Goal: Find specific page/section: Find specific page/section

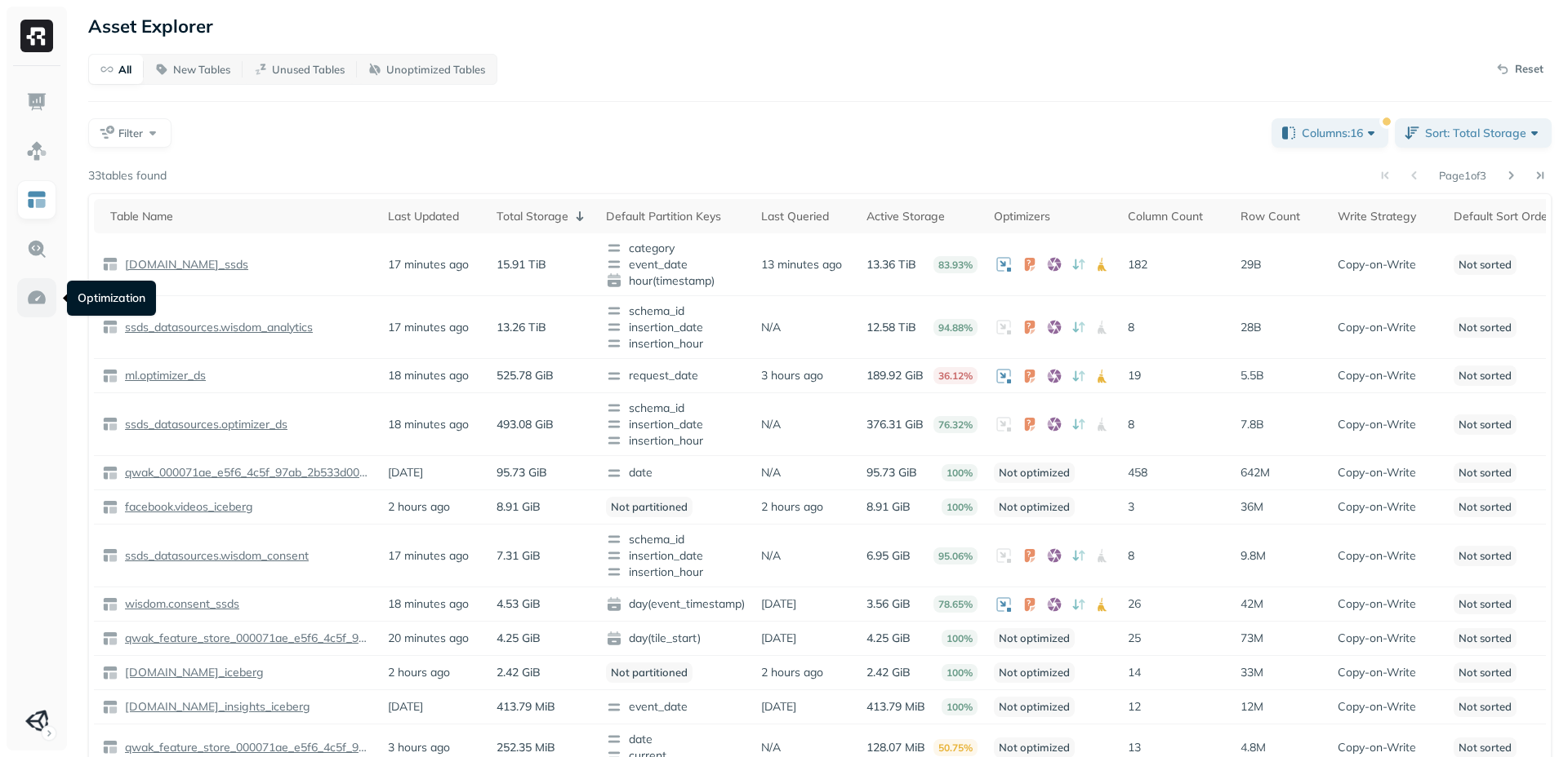
click at [40, 305] on img at bounding box center [36, 297] width 21 height 21
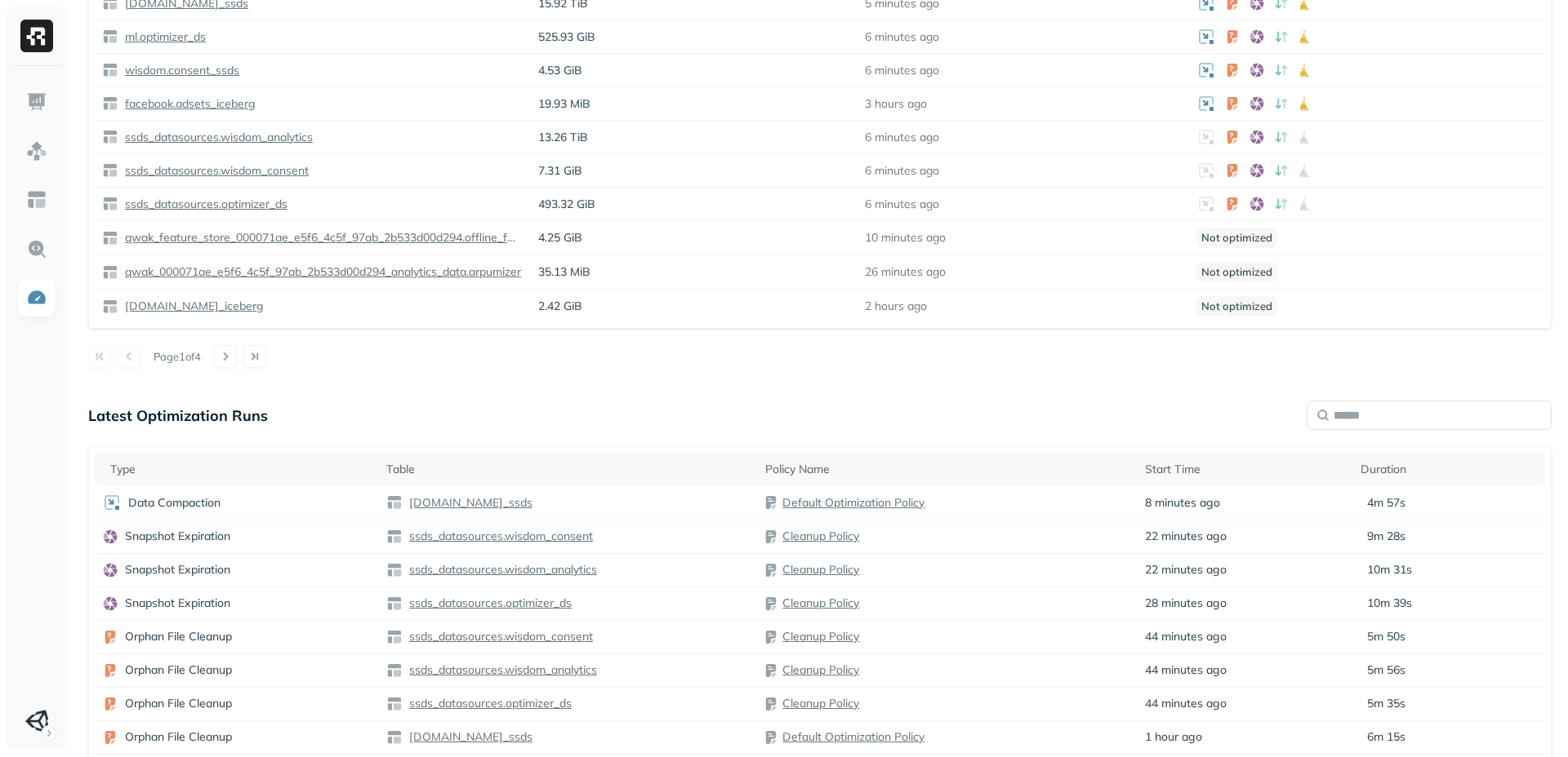
scroll to position [769, 0]
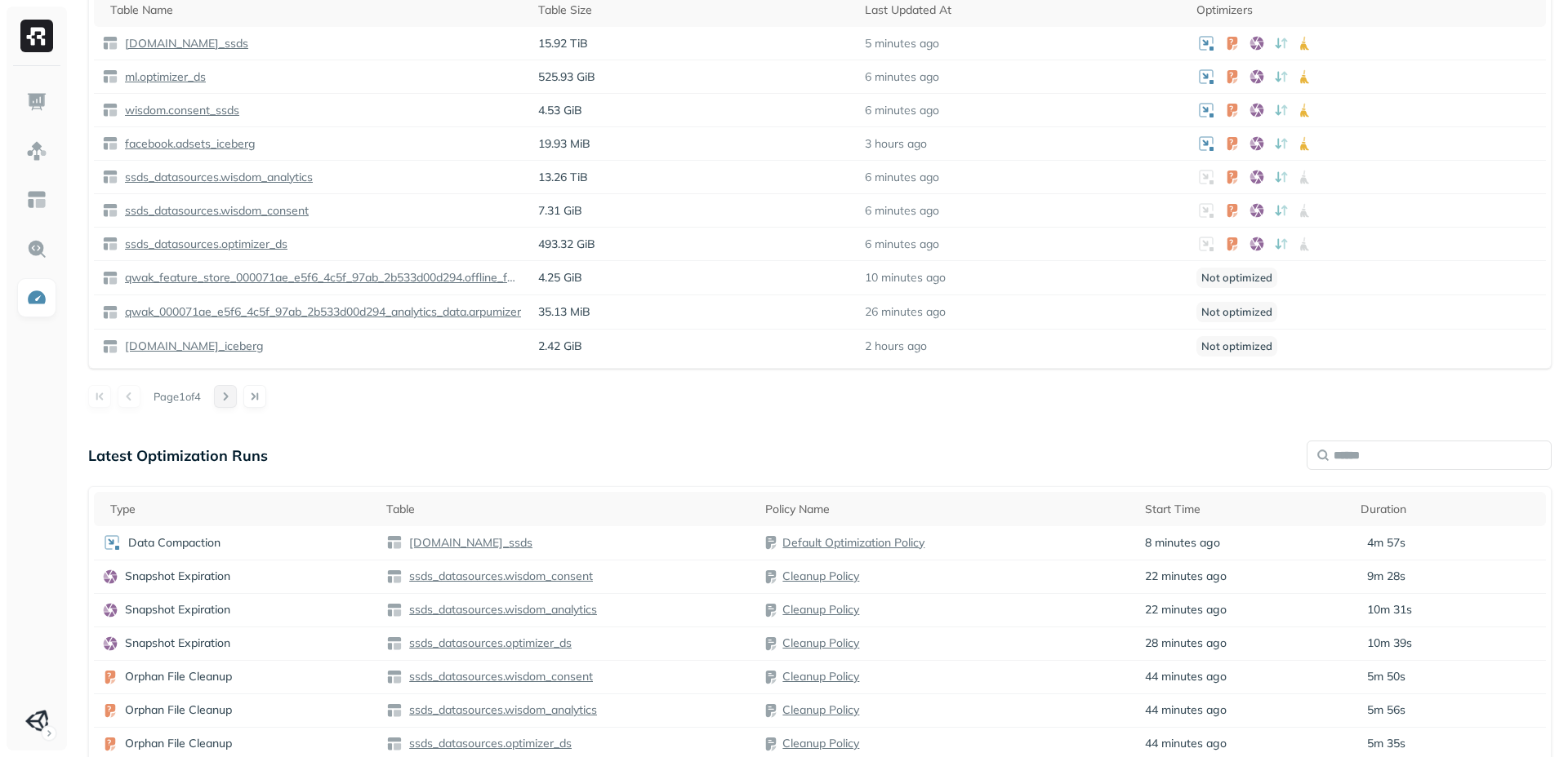
click at [231, 399] on button at bounding box center [225, 396] width 23 height 23
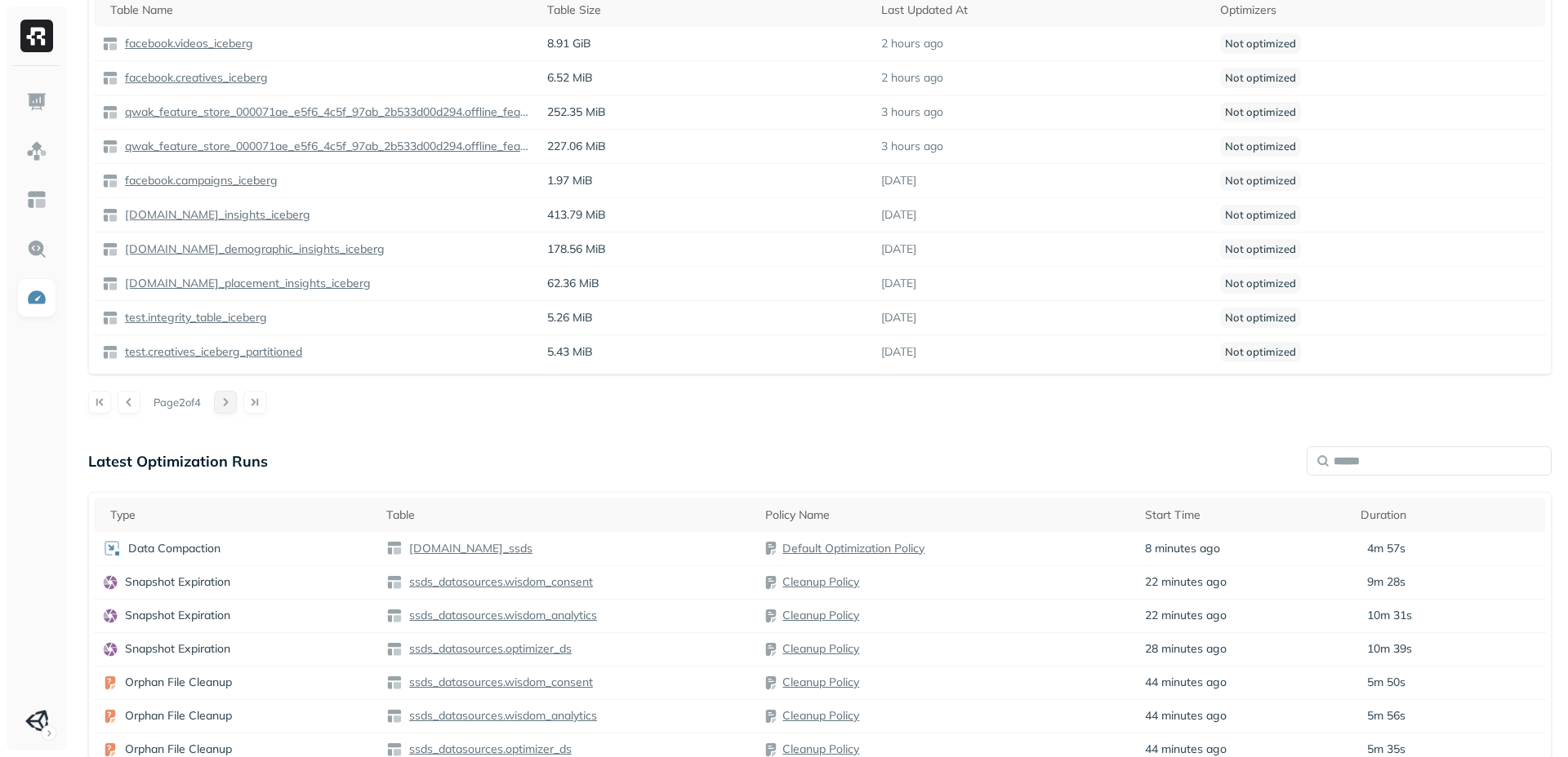
click at [231, 399] on button at bounding box center [225, 402] width 23 height 23
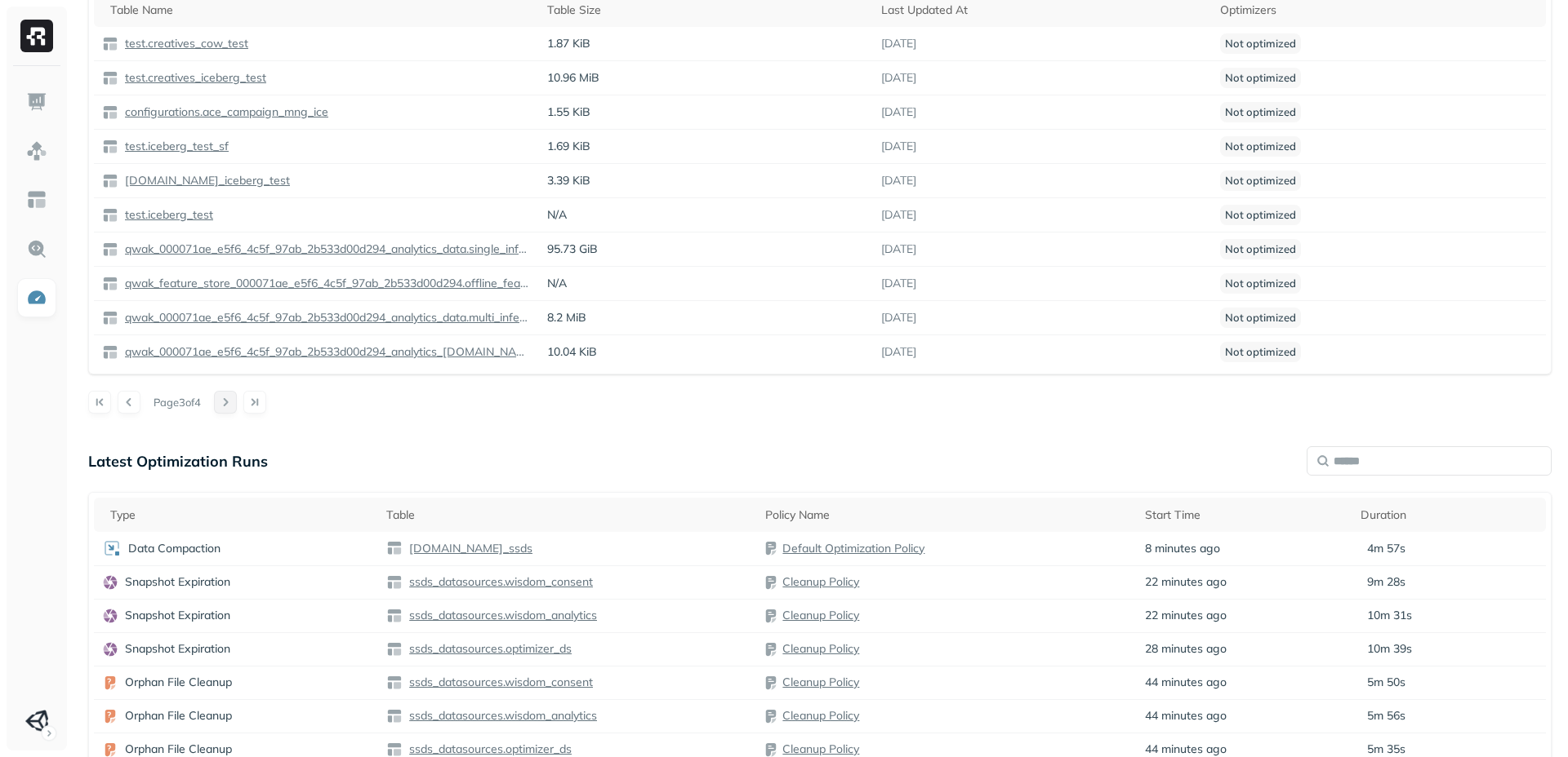
click at [231, 399] on button at bounding box center [225, 402] width 23 height 23
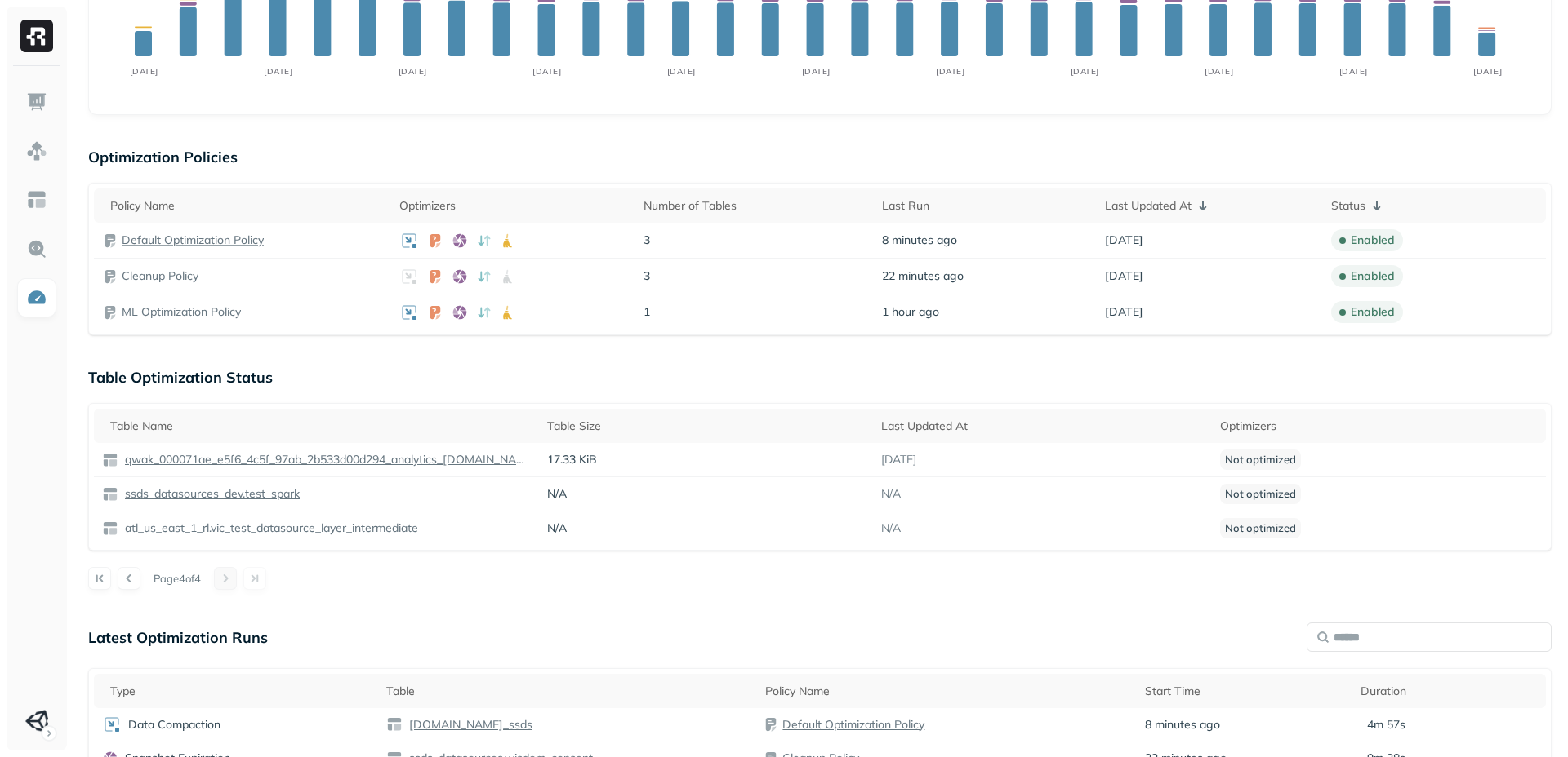
scroll to position [276, 0]
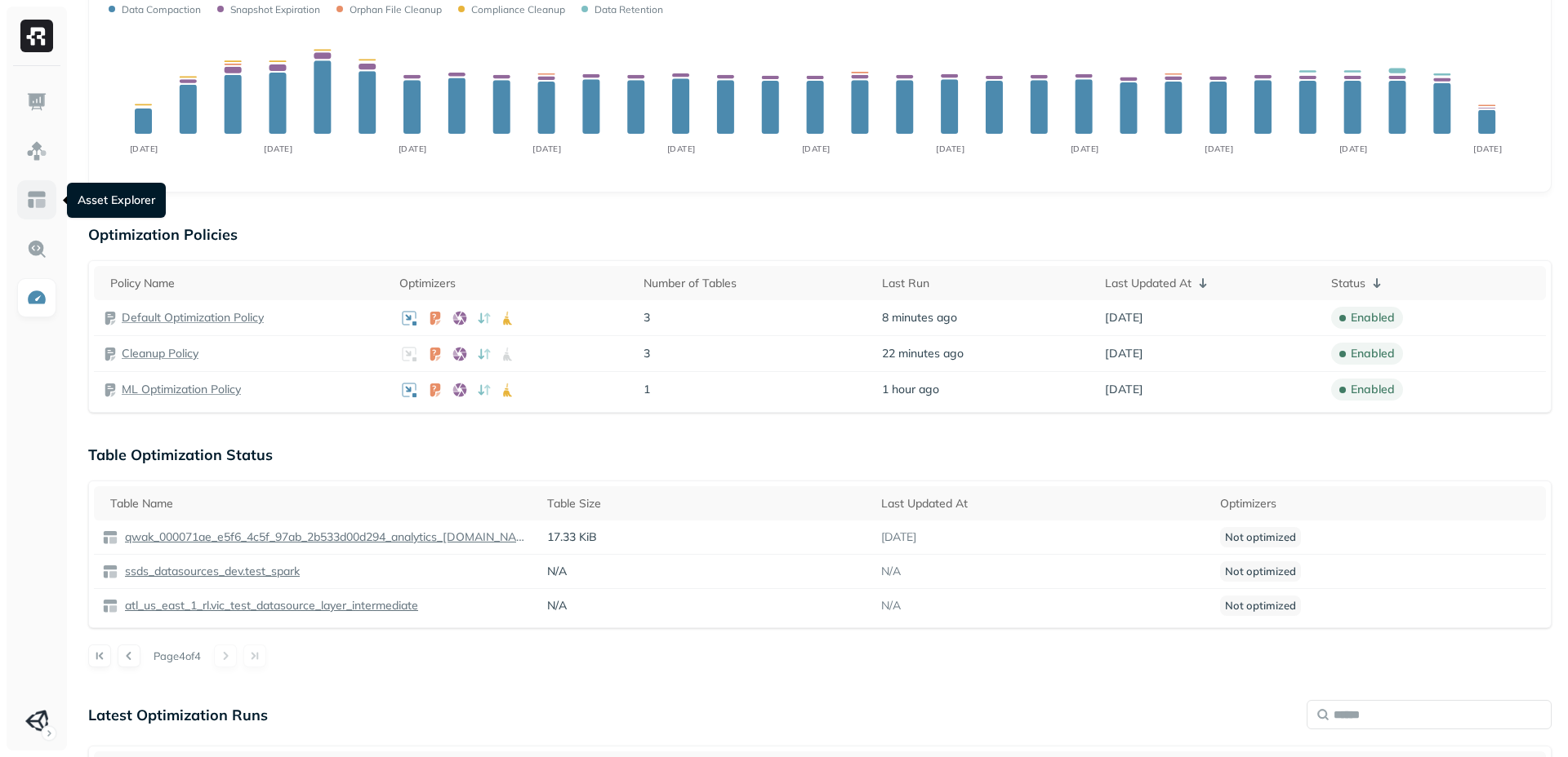
click at [43, 206] on img at bounding box center [36, 200] width 21 height 21
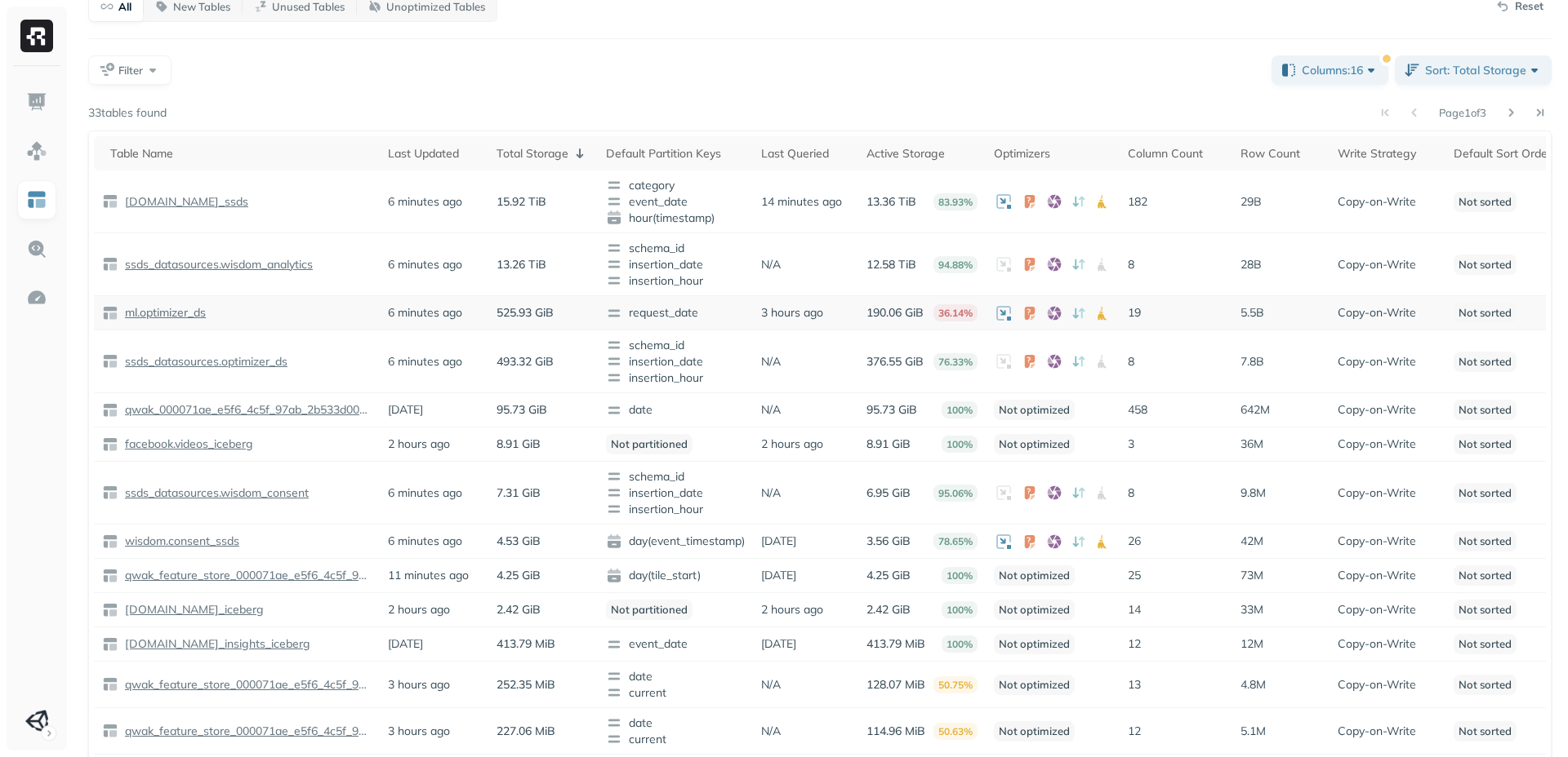
scroll to position [54, 0]
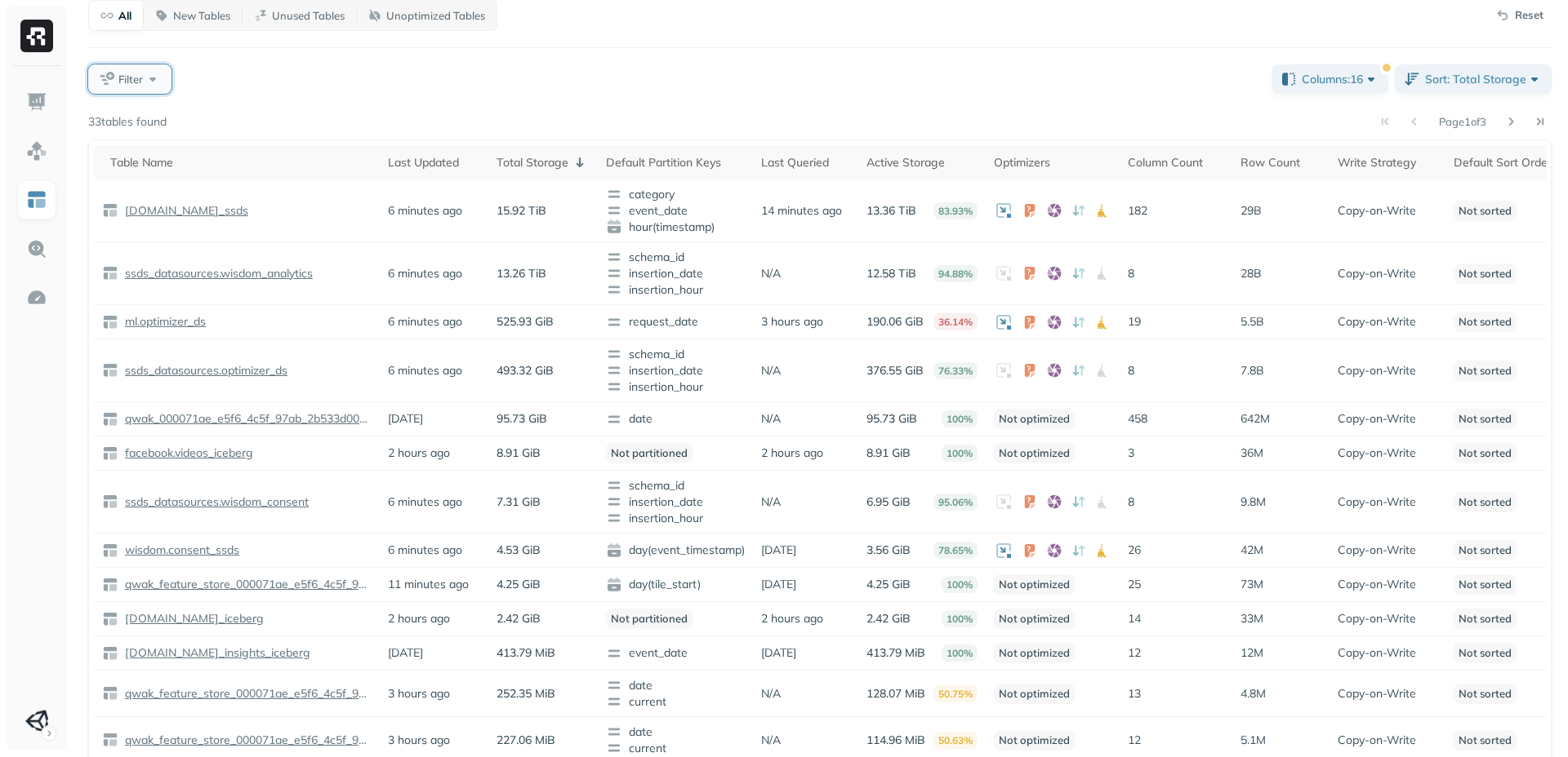
click at [139, 82] on span "Filter" at bounding box center [131, 79] width 24 height 16
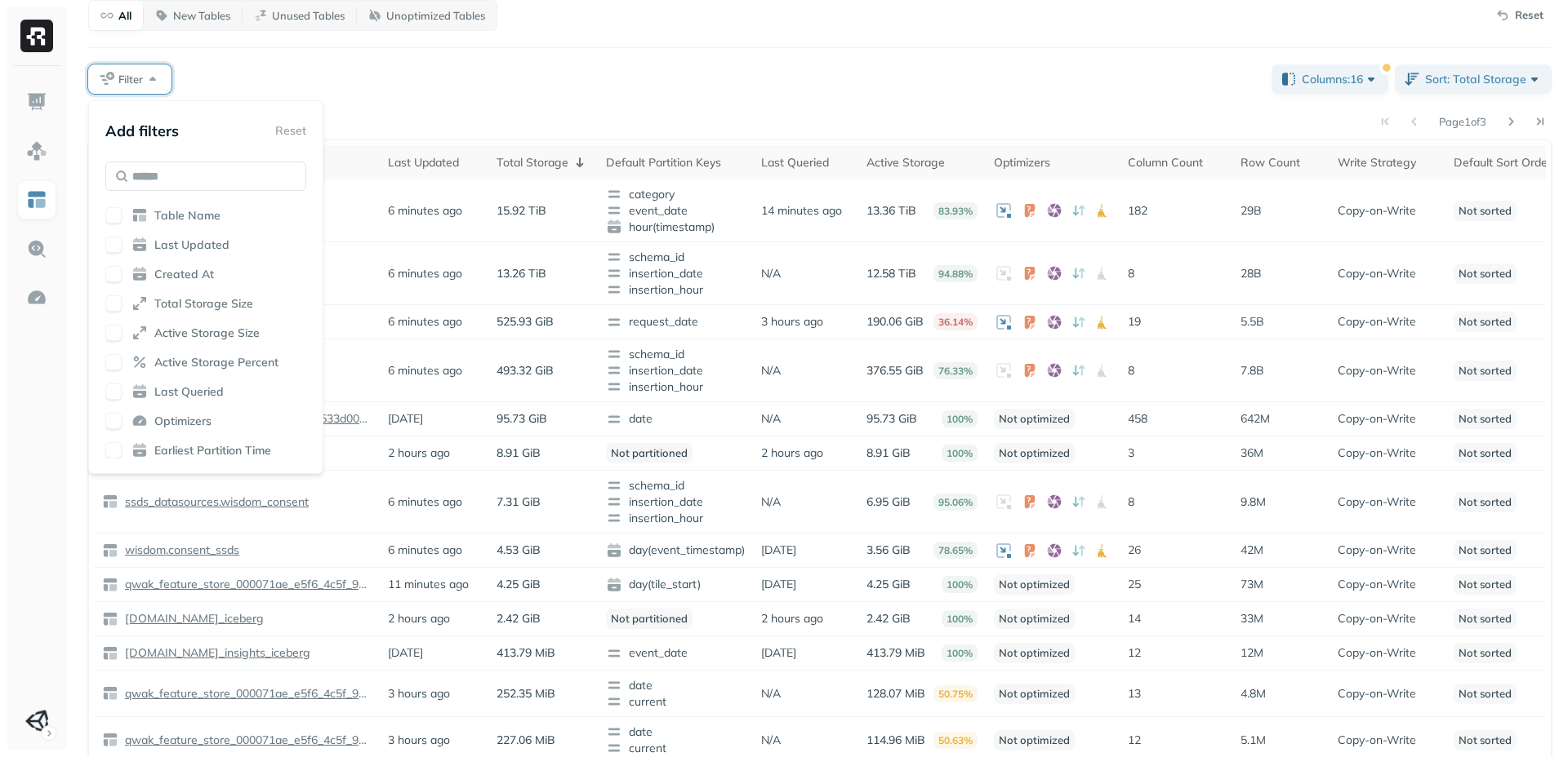
click at [112, 222] on button "button" at bounding box center [114, 215] width 17 height 17
click at [465, 81] on div "Filter" at bounding box center [673, 79] width 1170 height 30
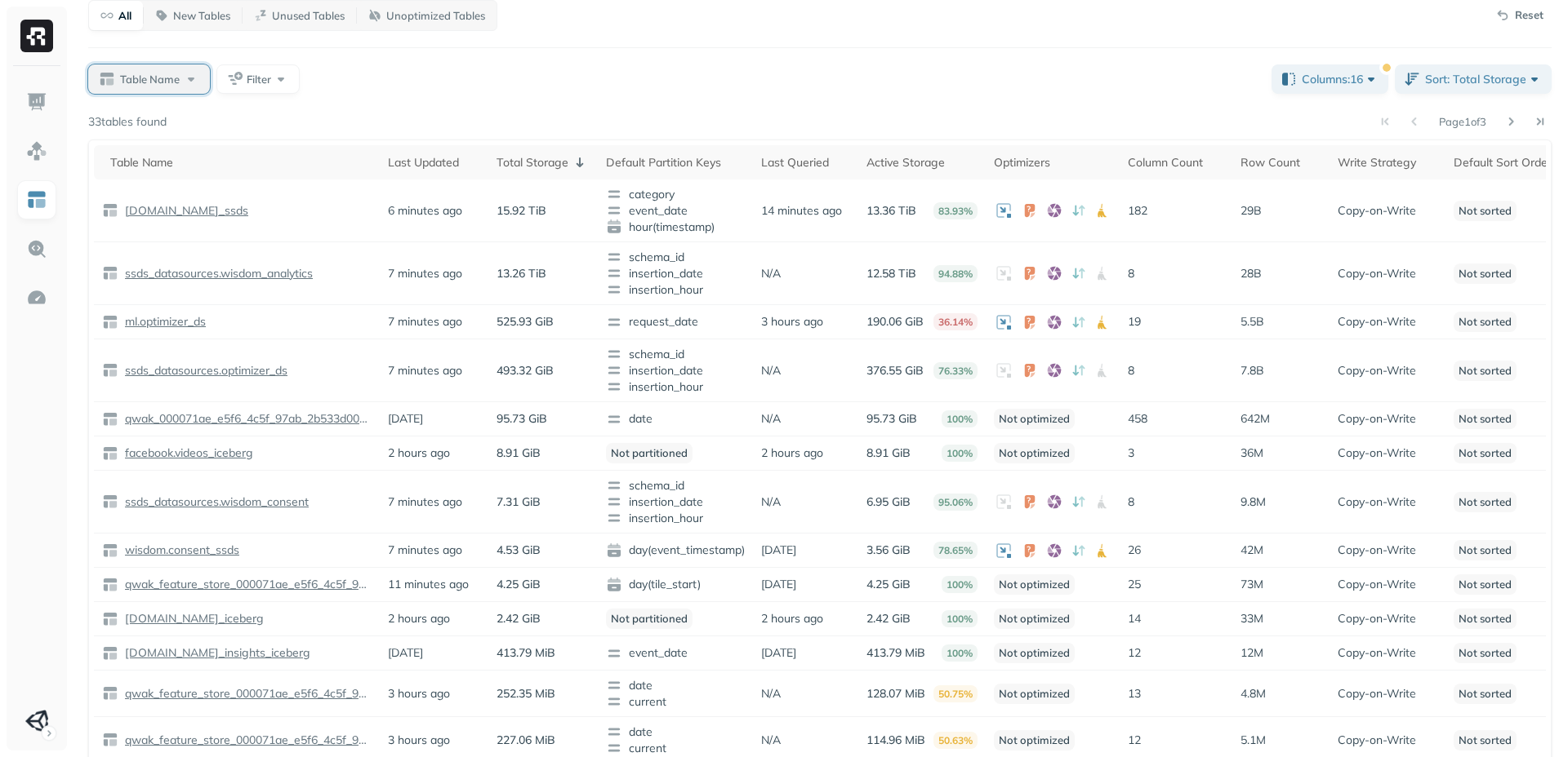
click at [153, 65] on button "Table Name" at bounding box center [149, 79] width 121 height 30
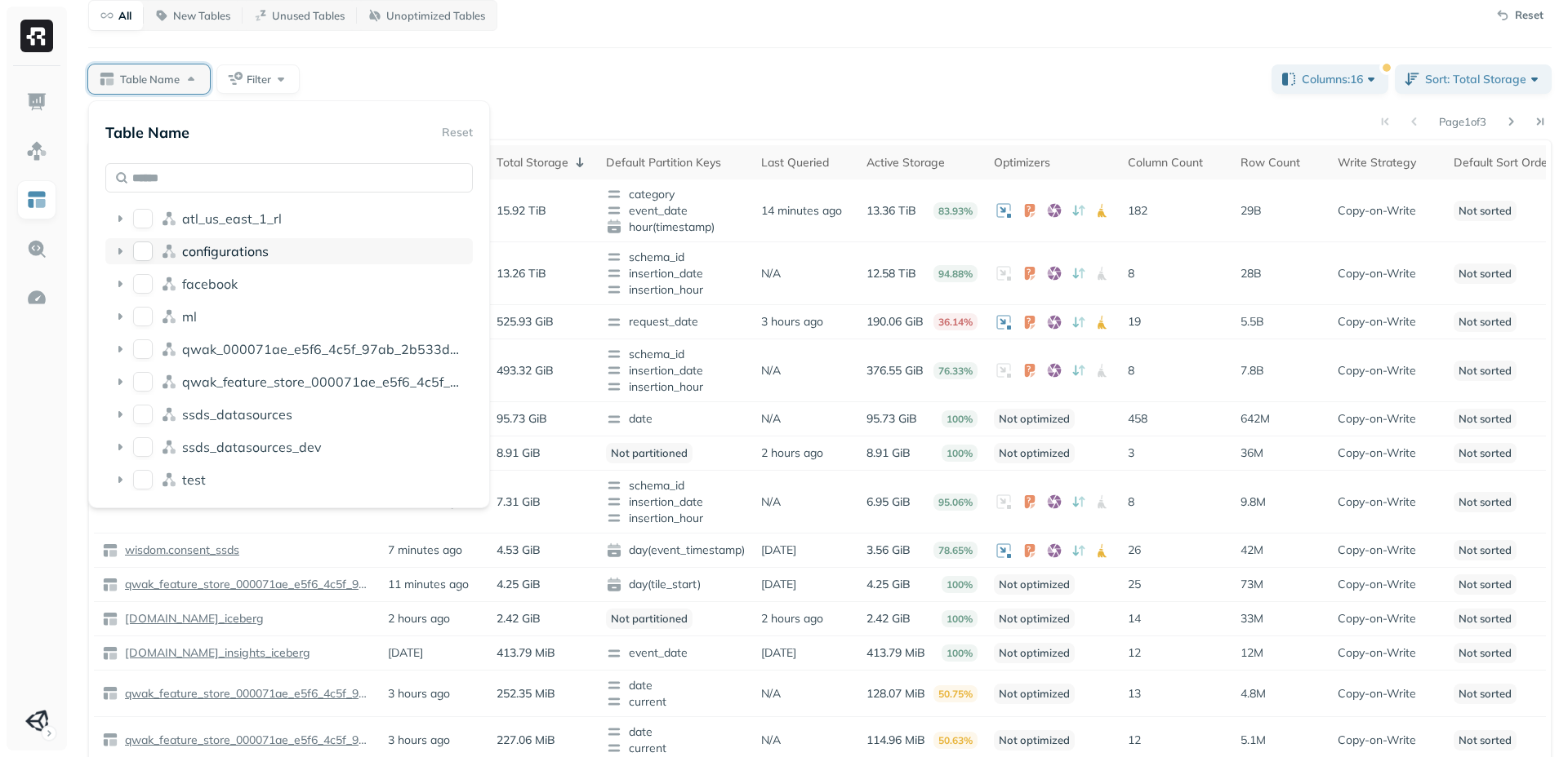
click at [143, 249] on button "configurations" at bounding box center [143, 251] width 20 height 20
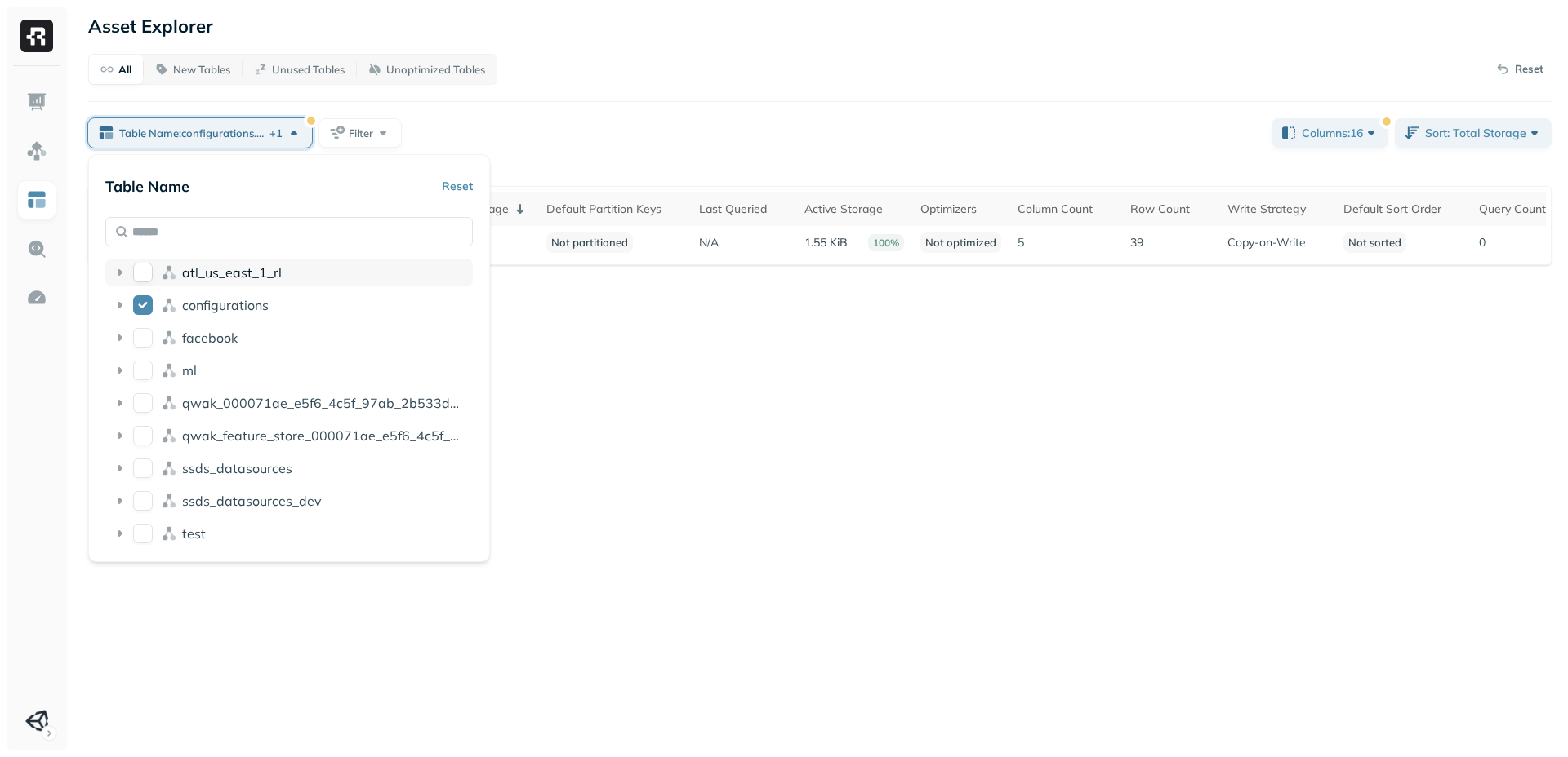
scroll to position [0, 0]
click at [142, 332] on button "facebook" at bounding box center [143, 337] width 20 height 20
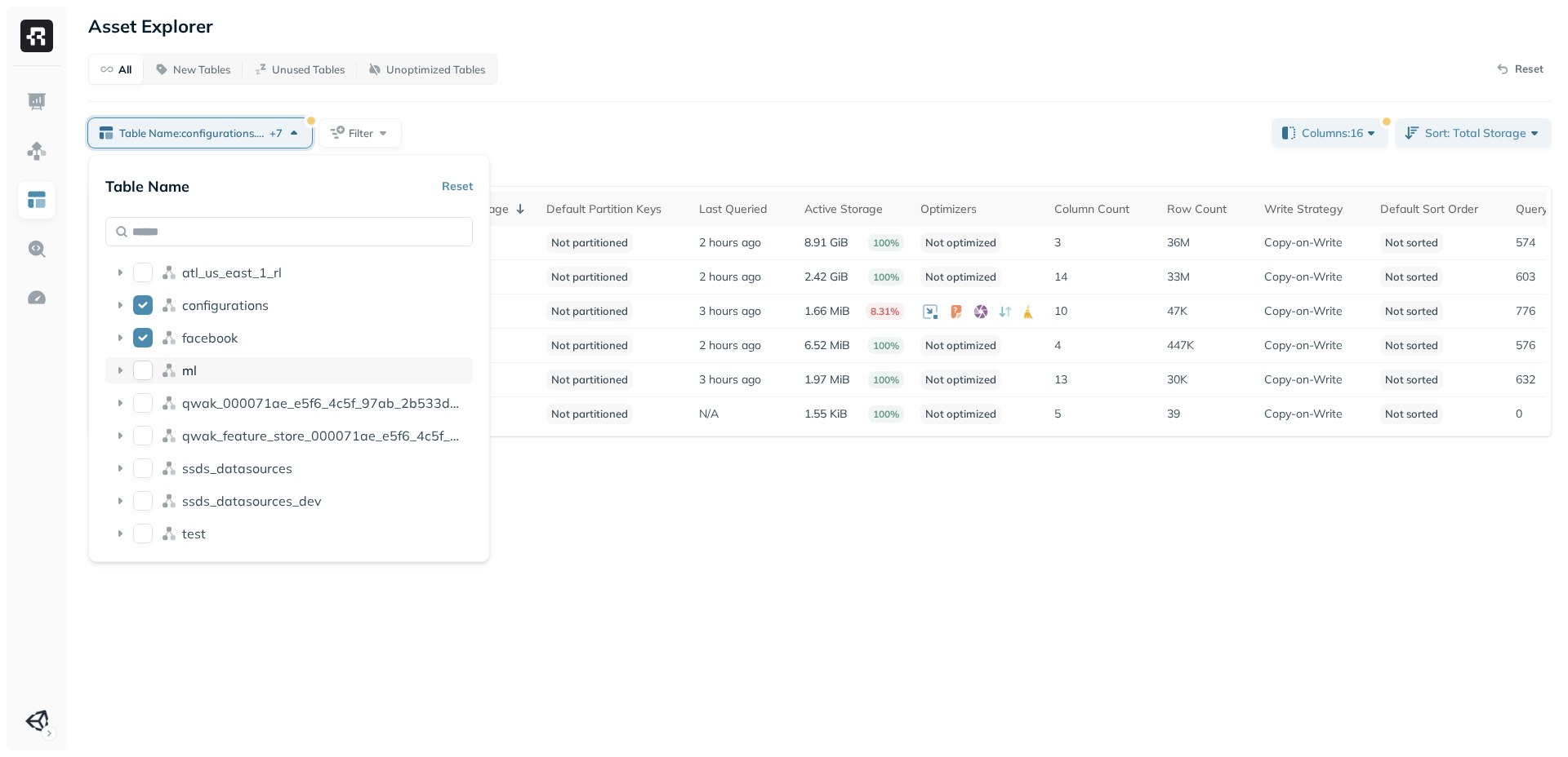
click at [141, 364] on button "ml" at bounding box center [143, 370] width 20 height 20
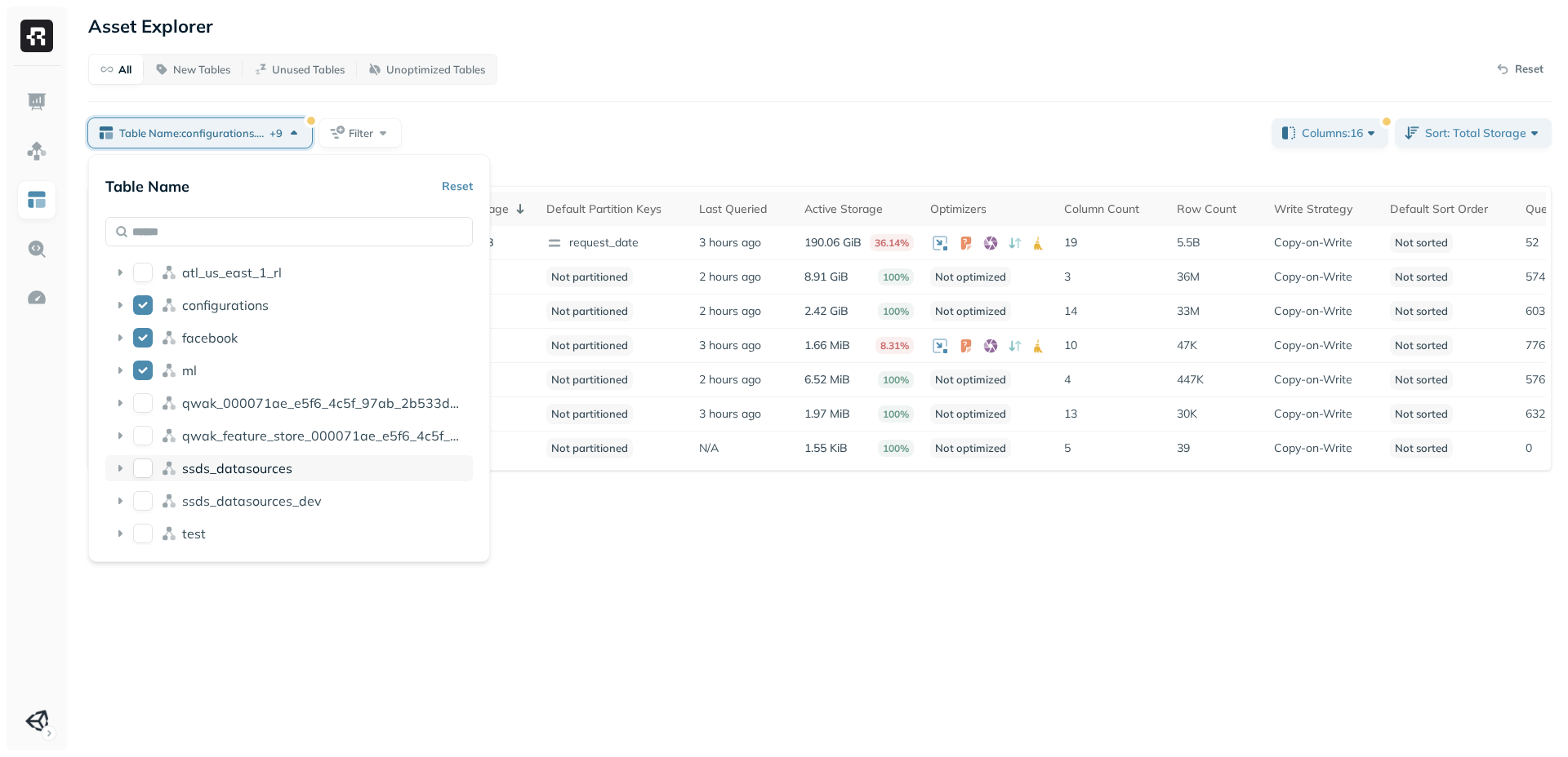
click at [144, 465] on button "ssds_datasources" at bounding box center [143, 468] width 20 height 20
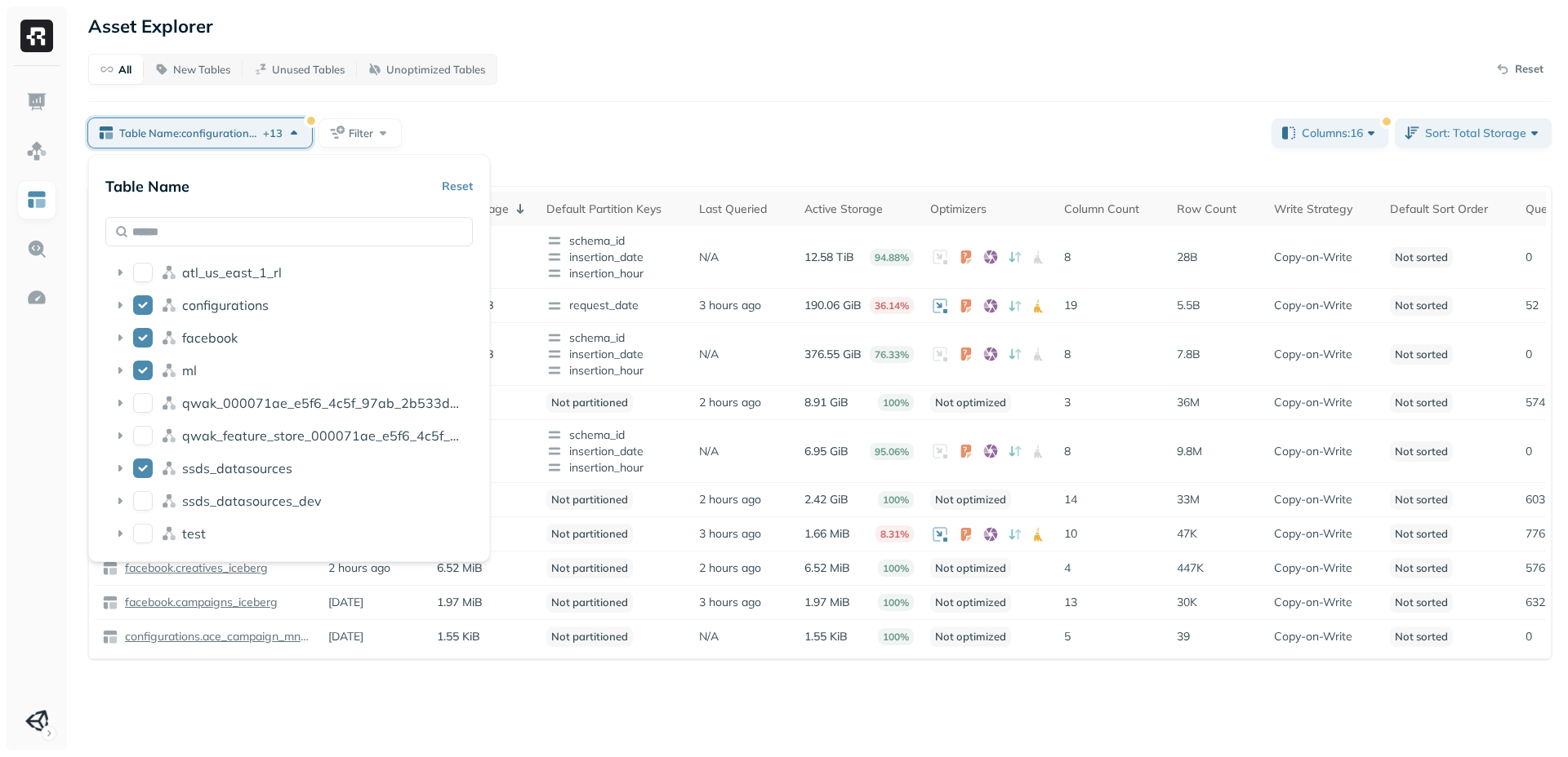
click at [568, 130] on div "Table Name : configurations.ace_campaign_mng_ice ... + 13 Filter" at bounding box center [673, 133] width 1170 height 30
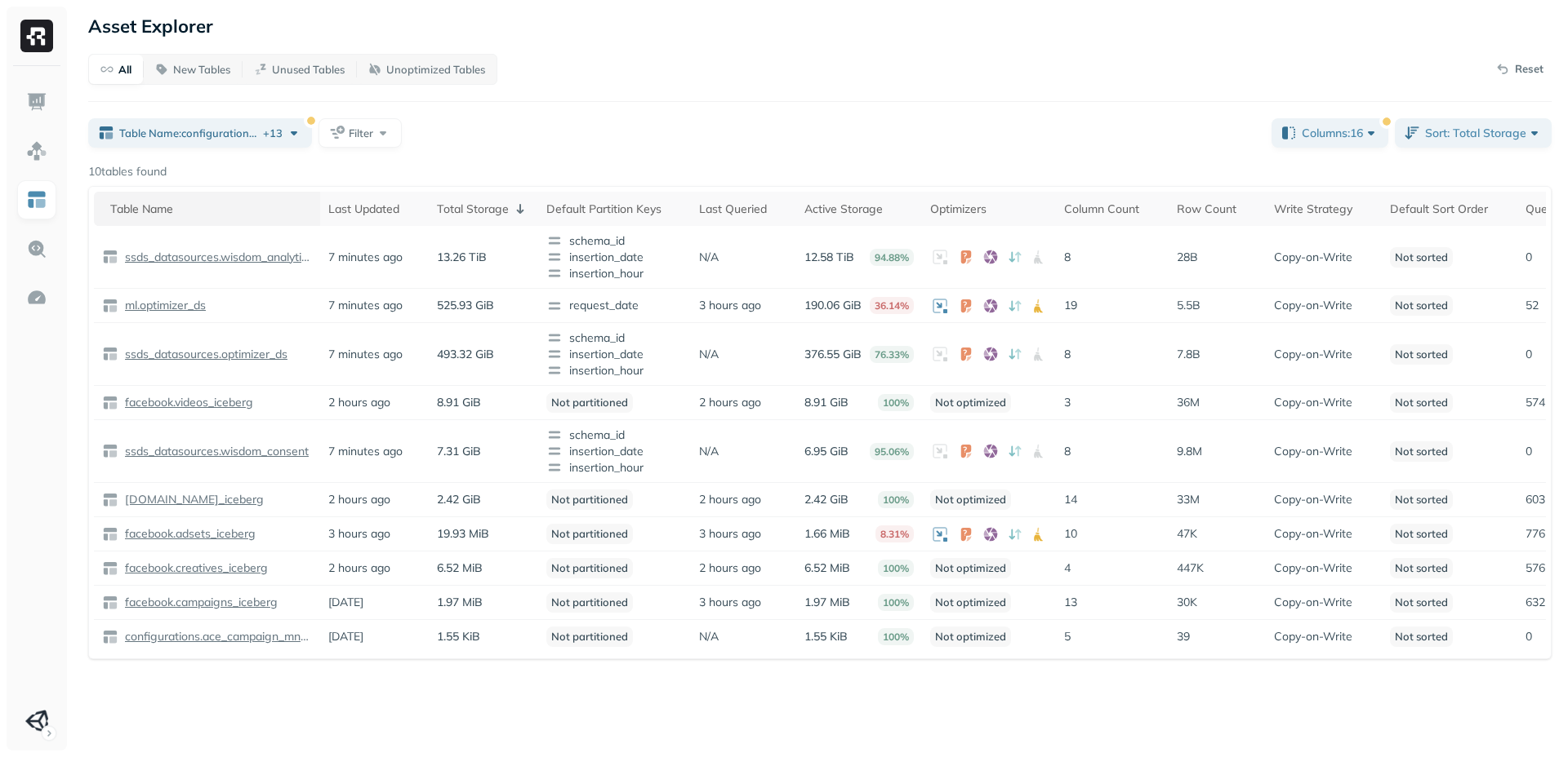
click at [155, 200] on div "Table Name" at bounding box center [211, 209] width 201 height 20
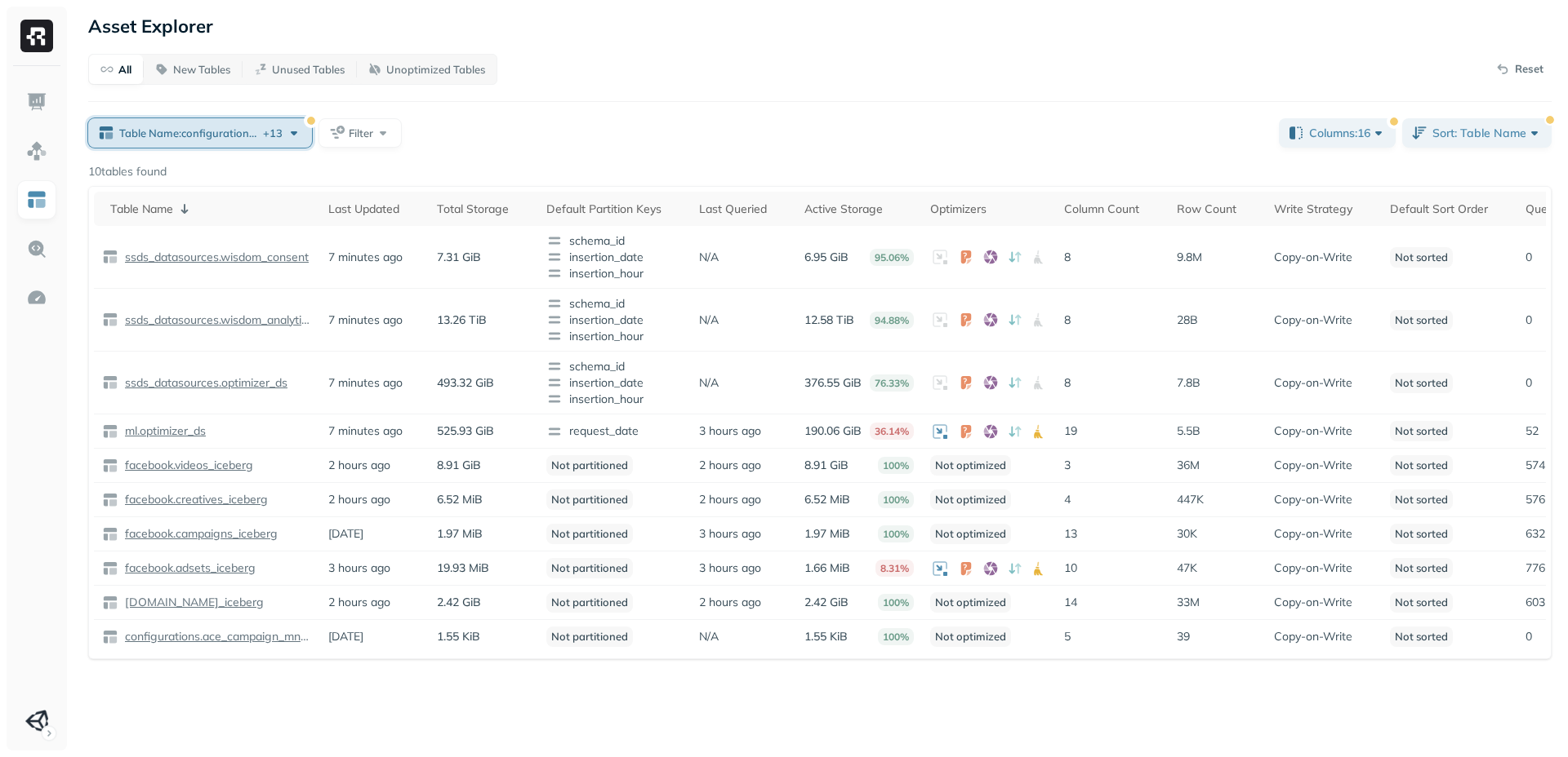
click at [191, 139] on span "Table Name : configurations.ace_campaign_mng_ice ..." at bounding box center [189, 133] width 141 height 16
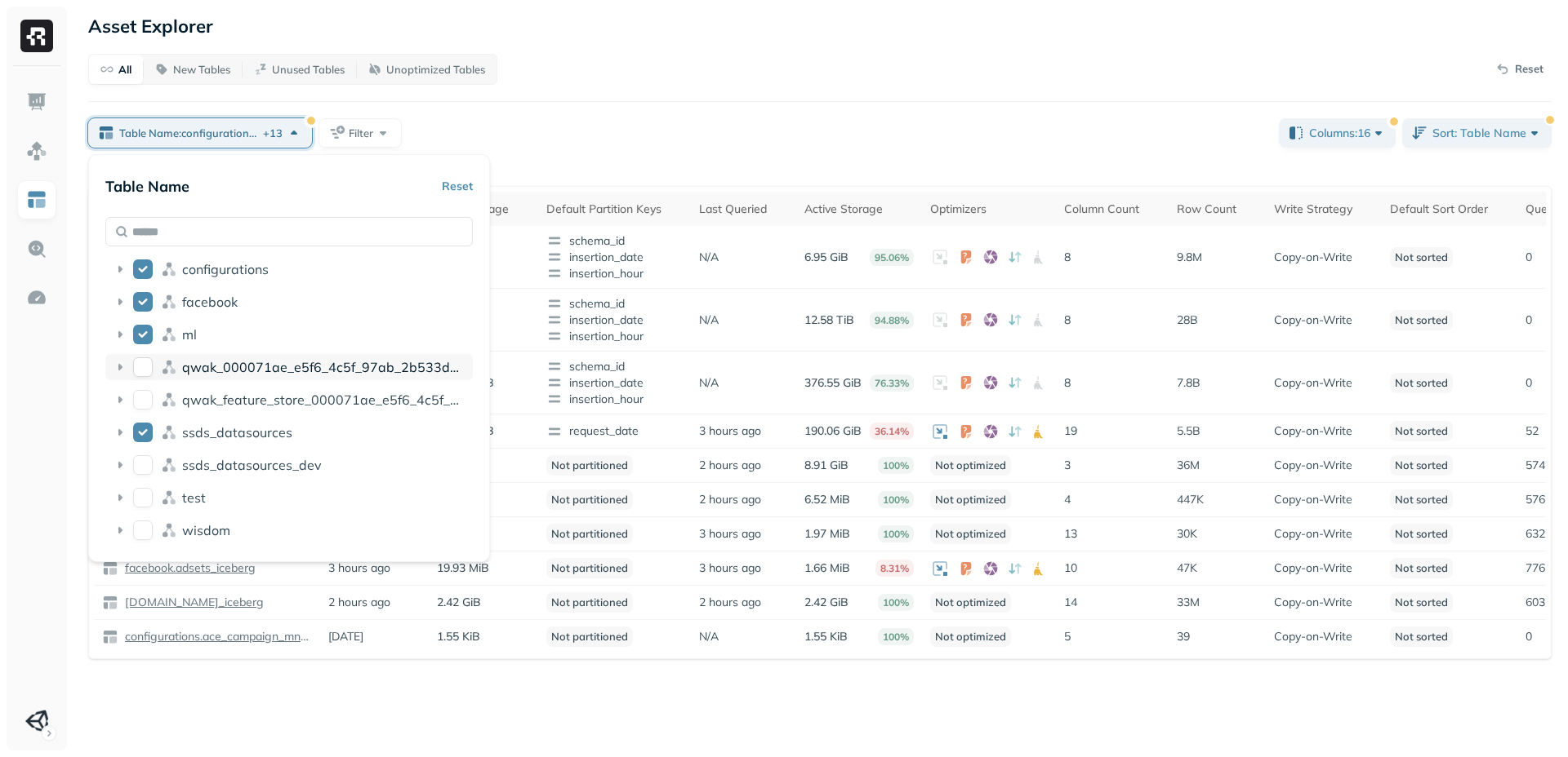
scroll to position [41, 0]
click at [141, 520] on button "wisdom" at bounding box center [143, 525] width 20 height 20
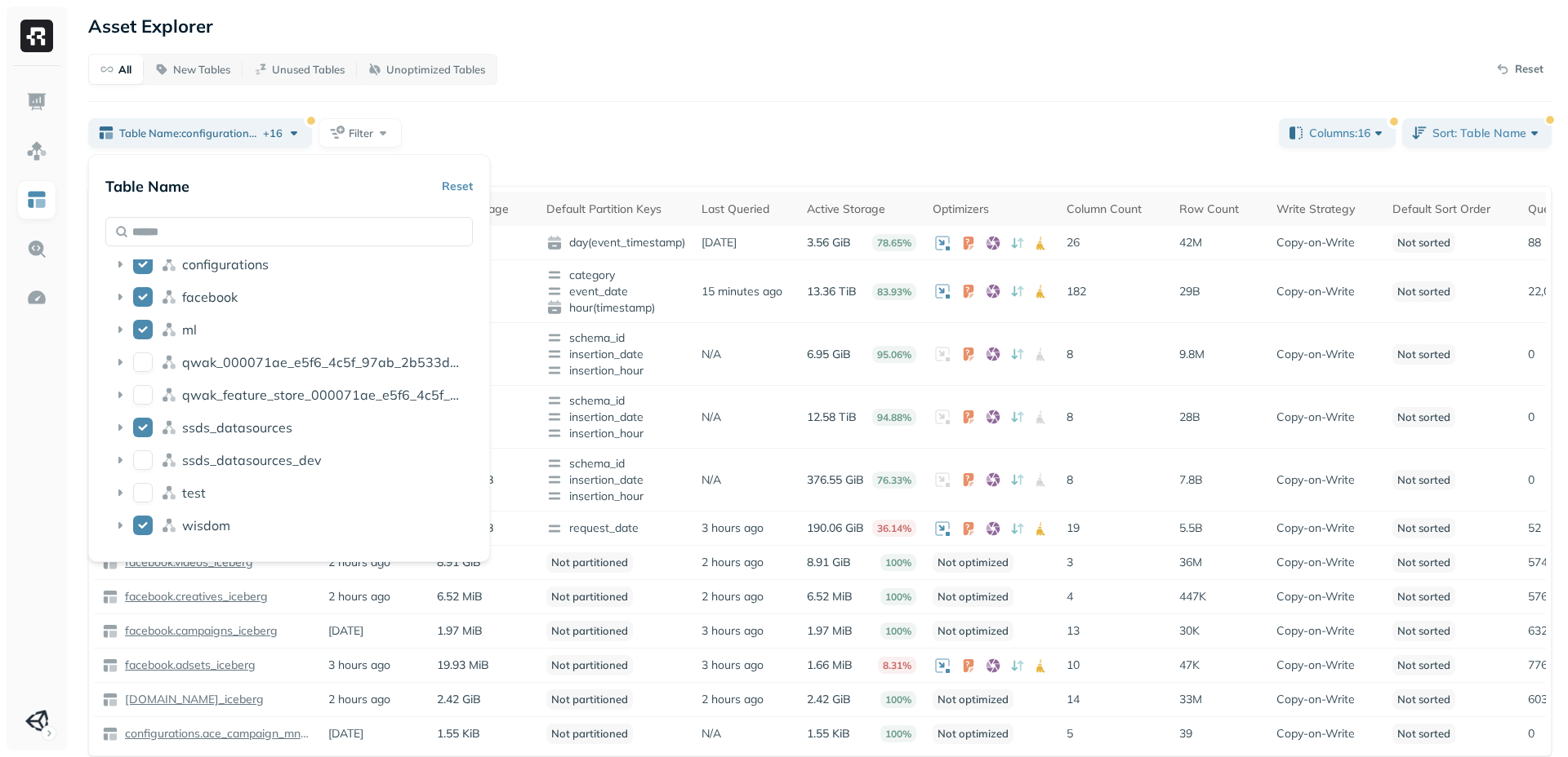
click at [603, 131] on div "Table Name : configurations.ace_campaign_mng_ice ... + 16 Filter" at bounding box center [677, 133] width 1177 height 30
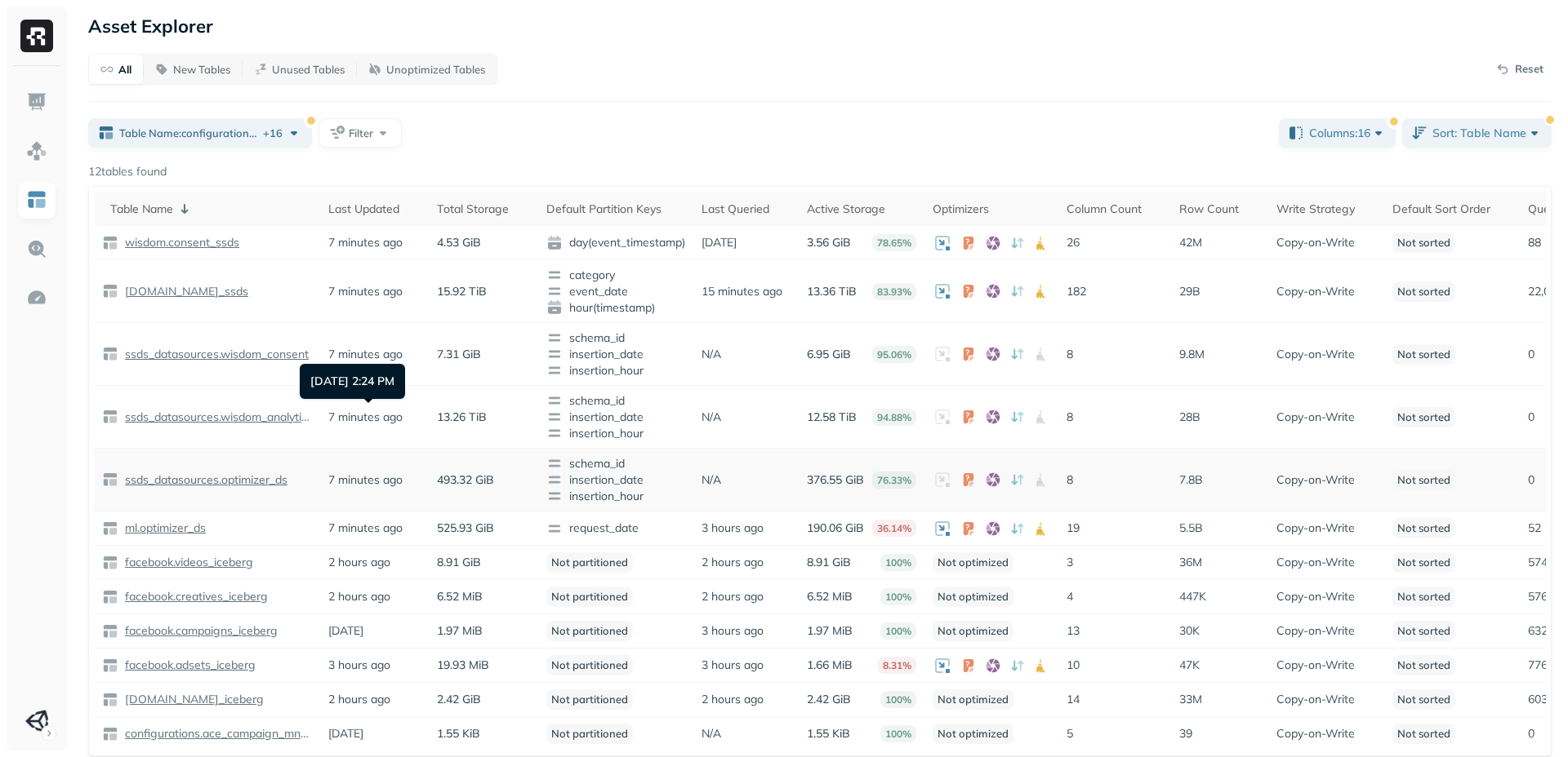
scroll to position [14, 0]
